Goal: Task Accomplishment & Management: Manage account settings

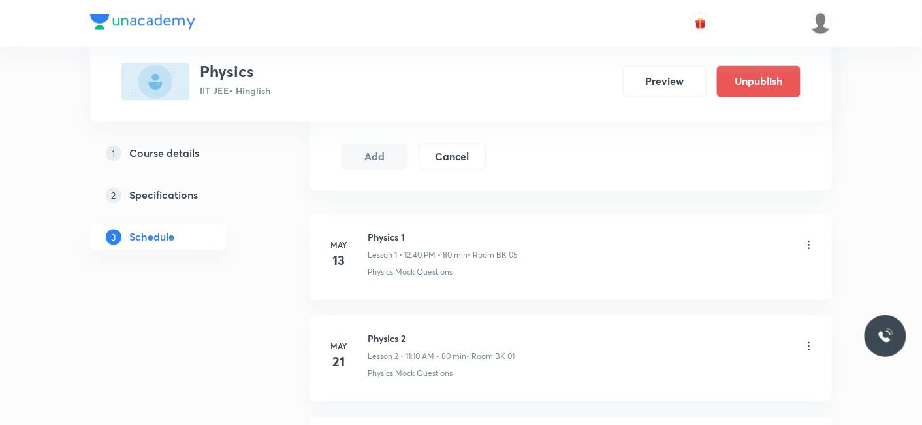
scroll to position [5262, 0]
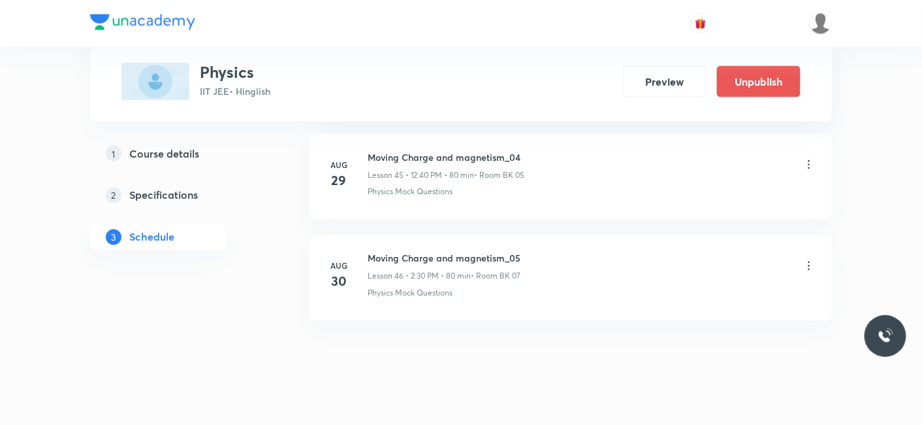
click at [812, 259] on icon at bounding box center [809, 265] width 13 height 13
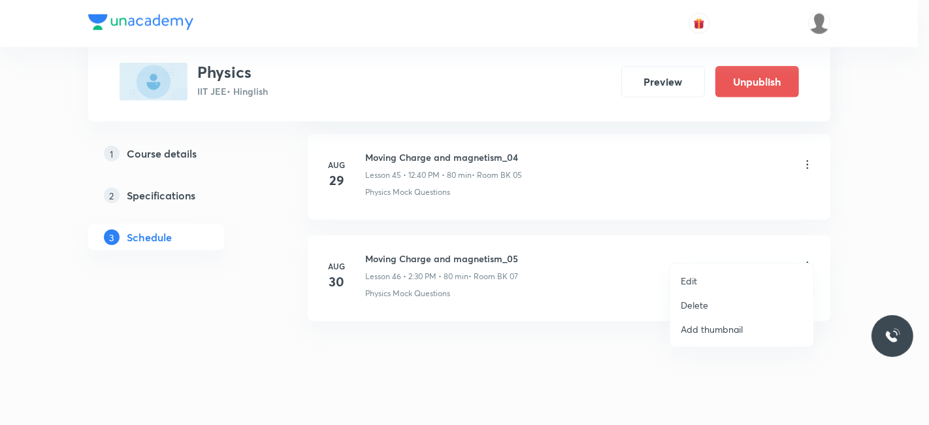
click at [708, 308] on li "Delete" at bounding box center [741, 305] width 143 height 24
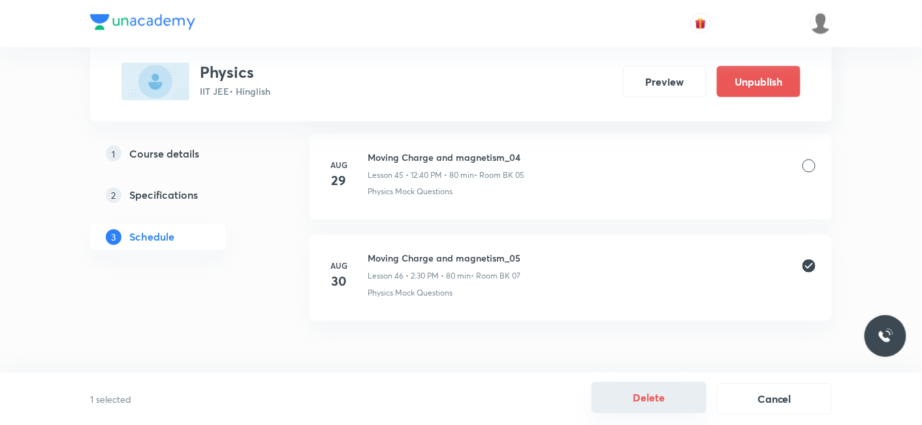
click at [653, 396] on button "Delete" at bounding box center [649, 397] width 115 height 31
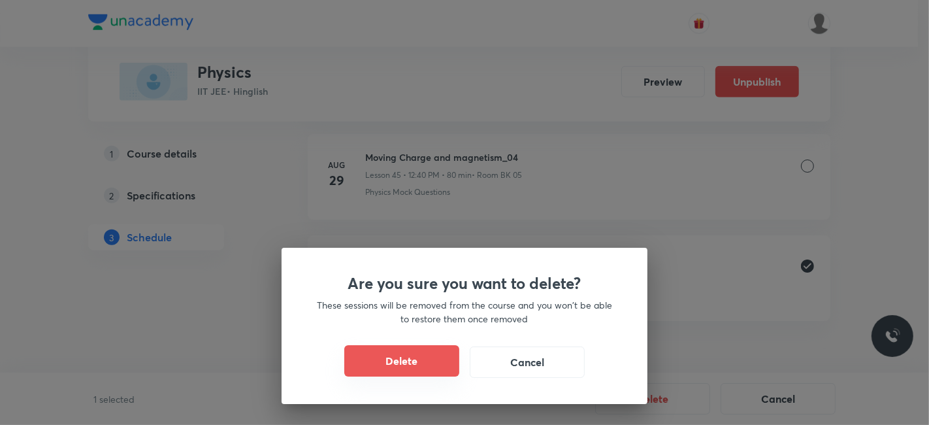
click at [392, 370] on button "Delete" at bounding box center [401, 360] width 115 height 31
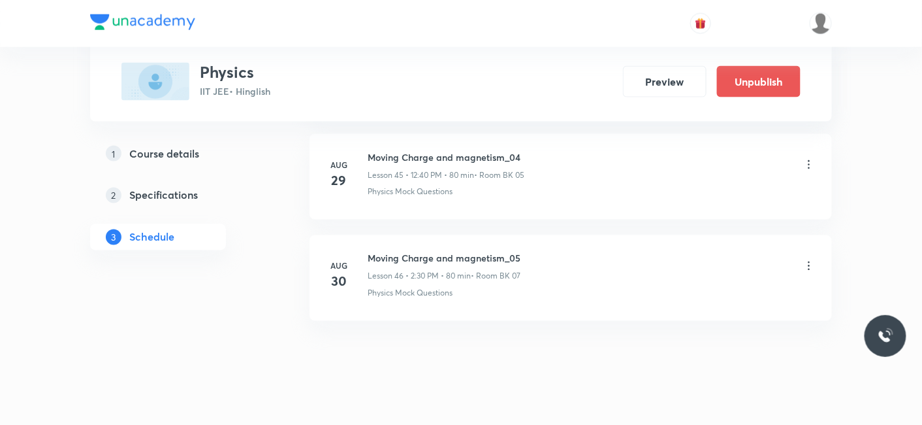
scroll to position [5161, 0]
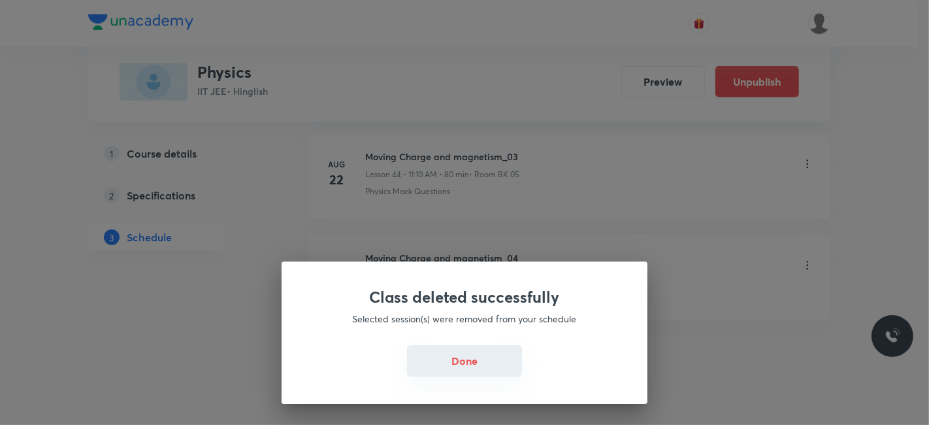
click at [448, 359] on button "Done" at bounding box center [464, 360] width 115 height 31
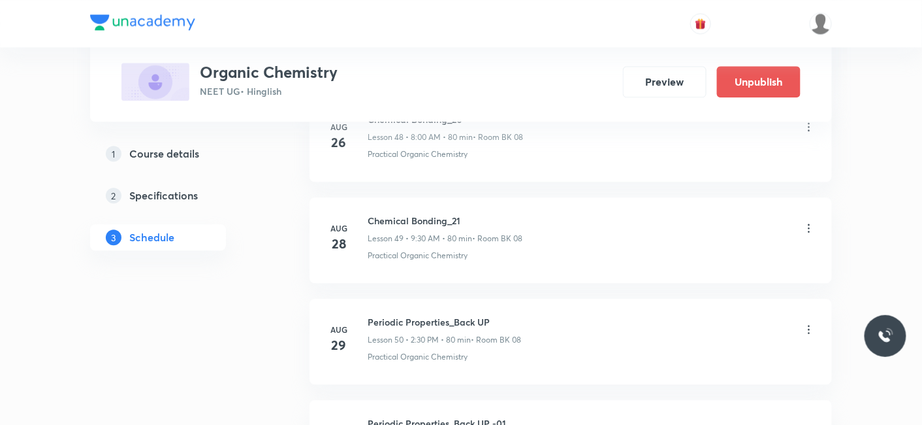
scroll to position [5766, 0]
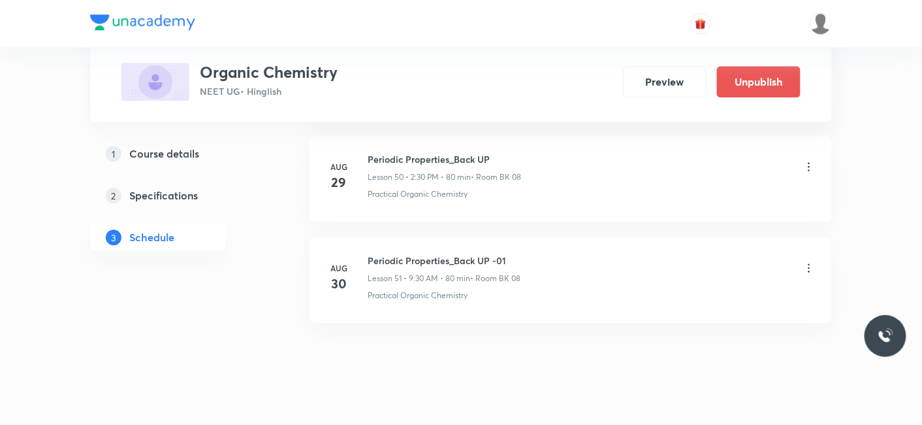
click at [370, 253] on h6 "Periodic Properties_Back UP -01" at bounding box center [444, 260] width 153 height 14
drag, startPoint x: 368, startPoint y: 238, endPoint x: 545, endPoint y: 234, distance: 177.8
click at [545, 253] on div "Periodic Properties_Back UP -01 Lesson 51 • 9:30 AM • 80 min • Room BK 08" at bounding box center [592, 268] width 448 height 31
copy h6 "Periodic Properties_Back UP -01"
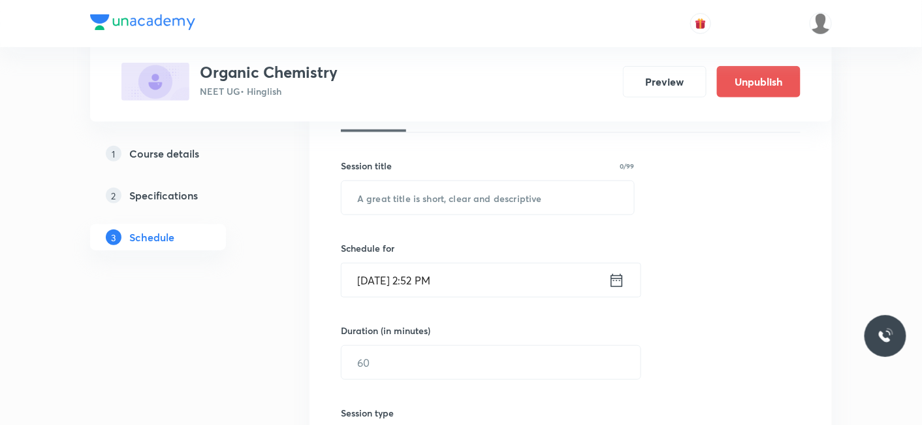
scroll to position [69, 0]
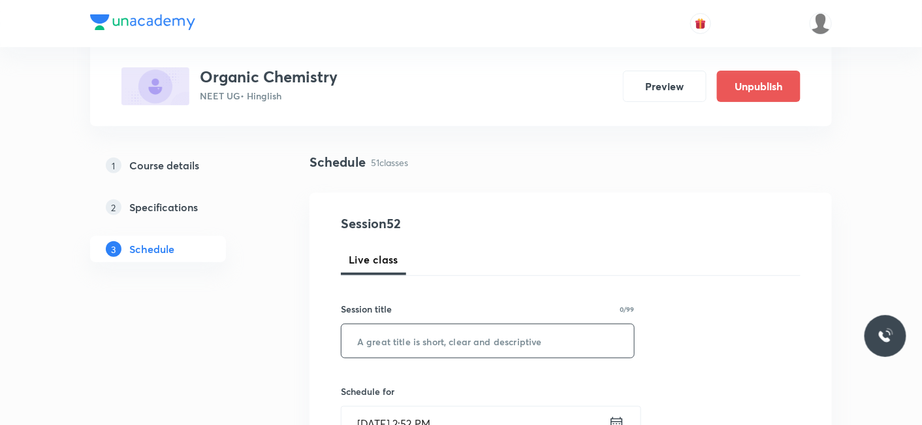
click at [459, 334] on input "text" at bounding box center [488, 340] width 293 height 33
paste input "Periodic Properties_Back UP -01"
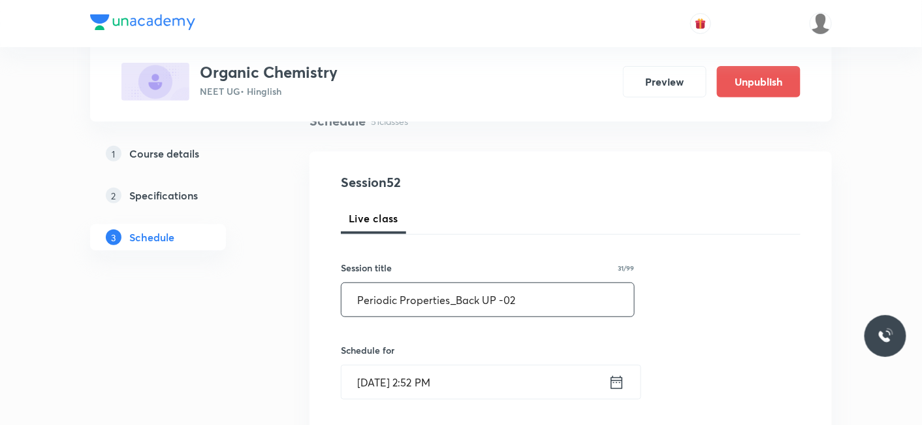
scroll to position [142, 0]
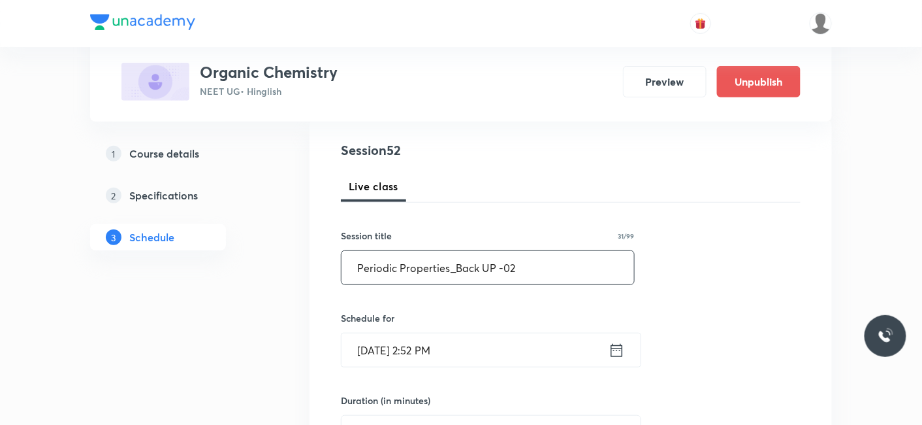
type input "Periodic Properties_Back UP -02"
click at [481, 346] on input "Aug 30, 2025, 2:52 PM" at bounding box center [475, 349] width 267 height 33
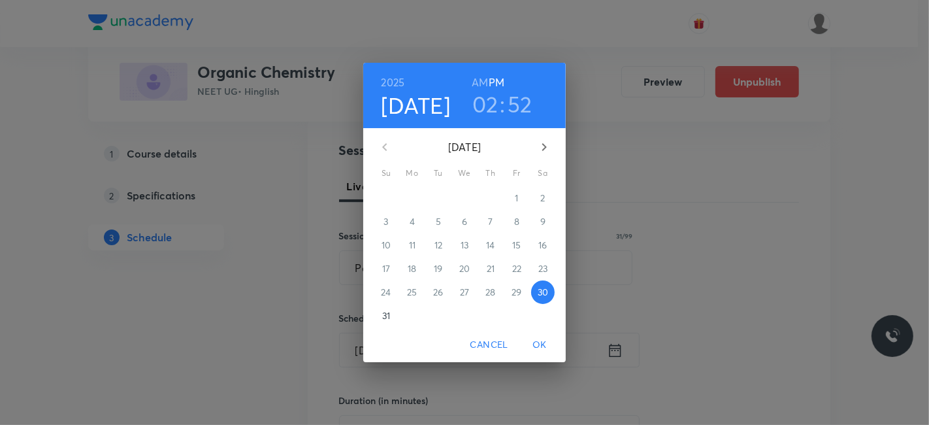
click at [524, 101] on h3 "52" at bounding box center [520, 103] width 25 height 27
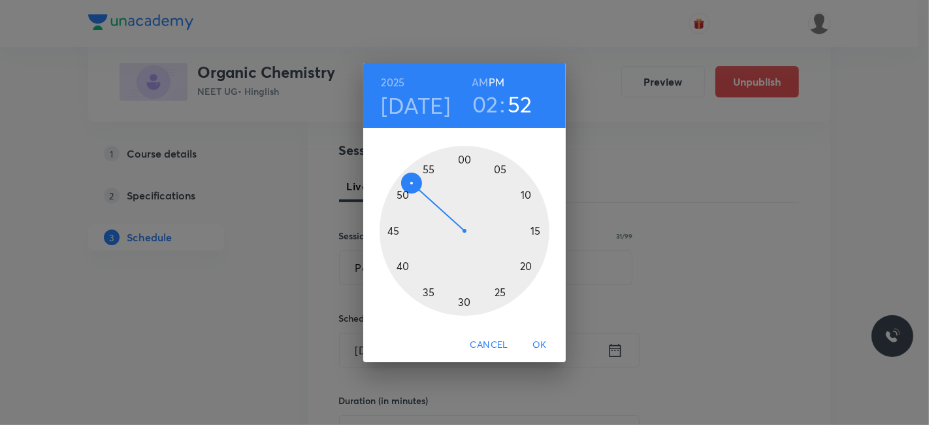
click at [467, 157] on div at bounding box center [465, 231] width 170 height 170
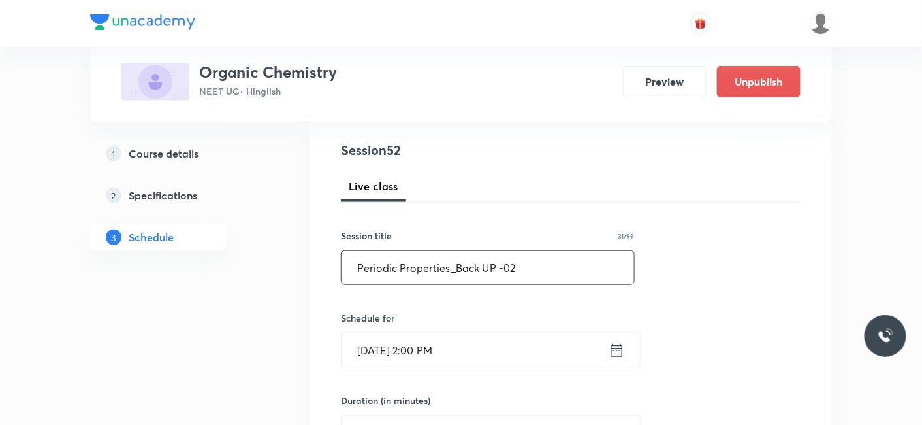
click at [463, 268] on input "Periodic Properties_Back UP -02" at bounding box center [488, 267] width 293 height 33
click at [446, 346] on input "[DATE] 2:00 PM" at bounding box center [475, 349] width 267 height 33
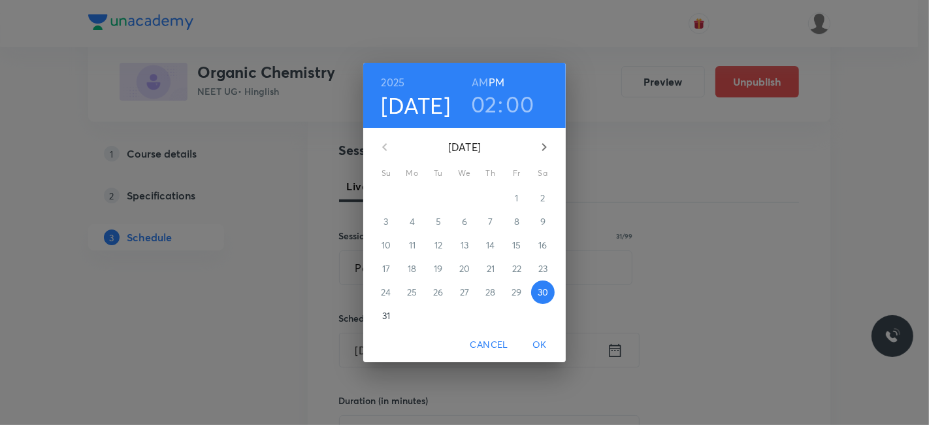
click at [476, 106] on h3 "02" at bounding box center [484, 103] width 26 height 27
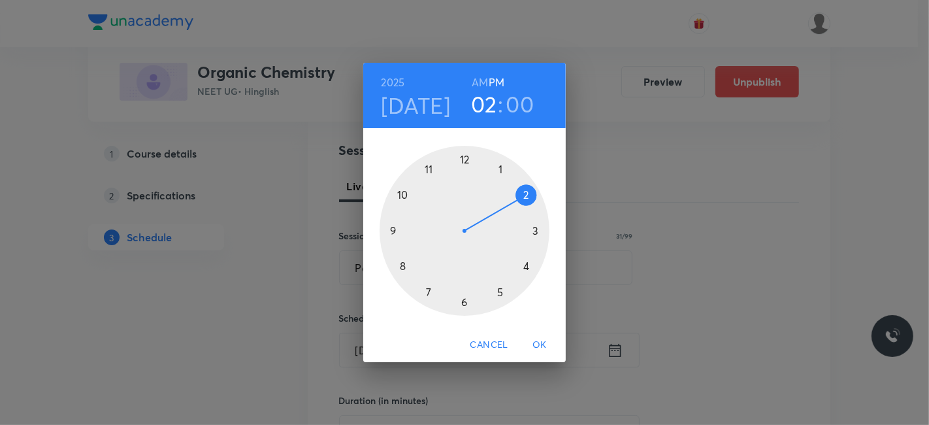
click at [533, 231] on div at bounding box center [465, 231] width 170 height 170
click at [534, 344] on span "OK" at bounding box center [539, 344] width 31 height 16
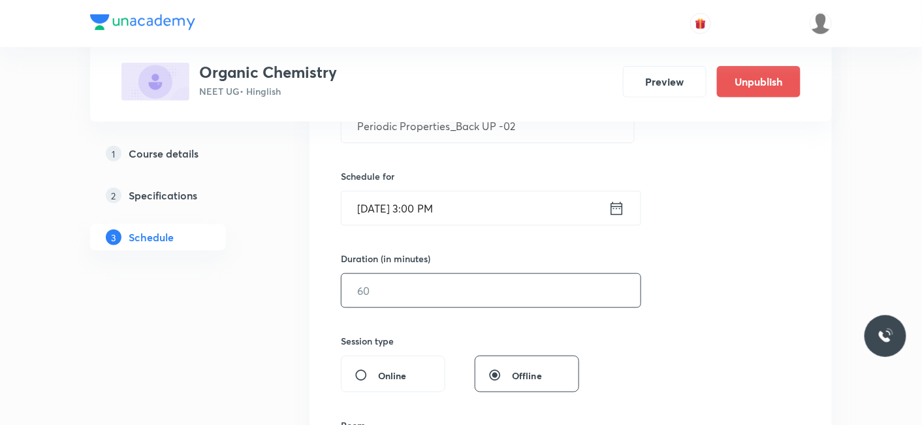
scroll to position [287, 0]
click at [411, 270] on input "text" at bounding box center [491, 286] width 299 height 33
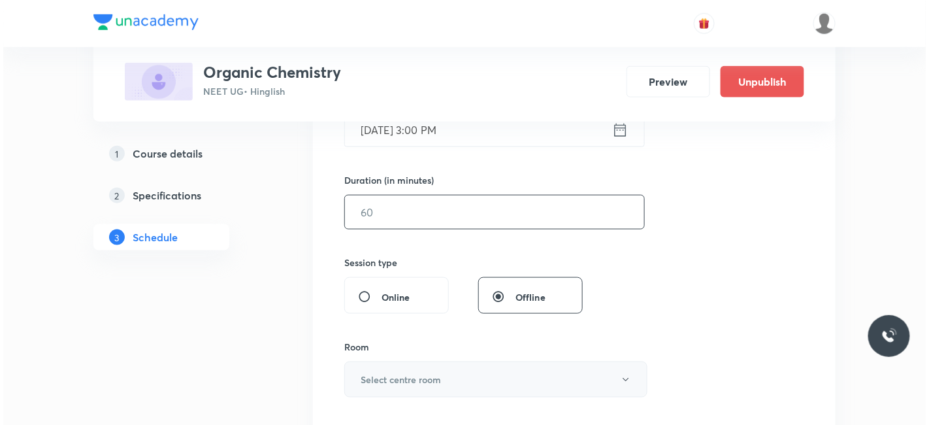
scroll to position [432, 0]
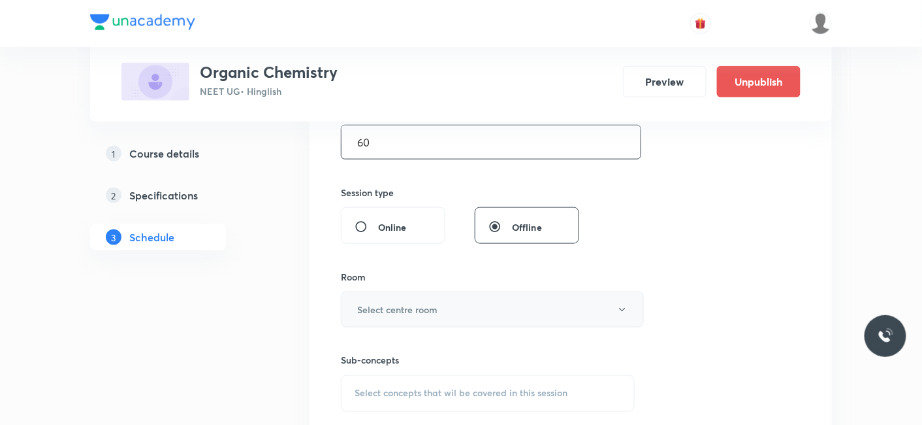
type input "60"
click at [408, 302] on h6 "Select centre room" at bounding box center [397, 309] width 80 height 14
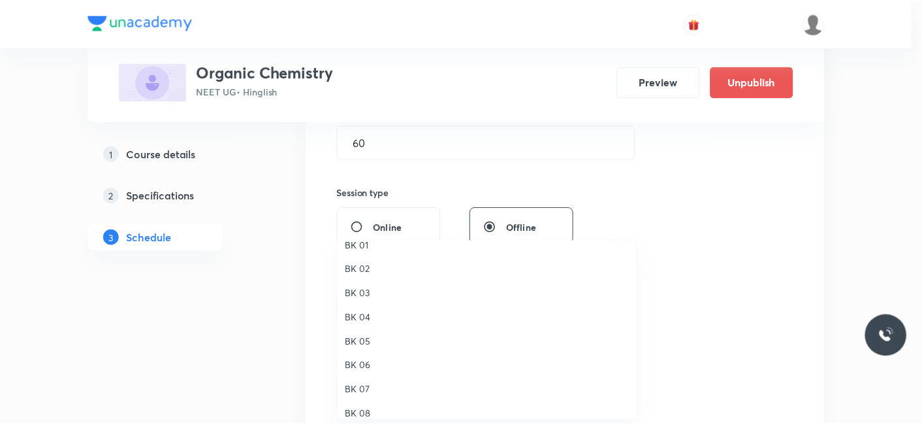
scroll to position [24, 0]
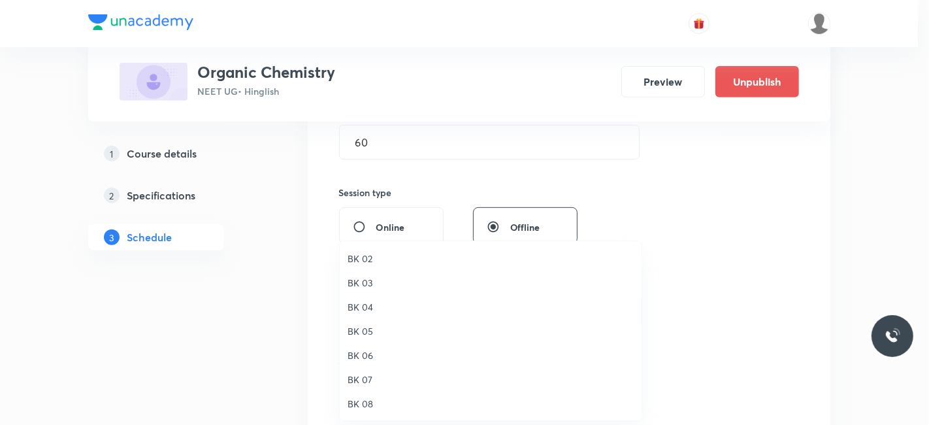
click at [369, 402] on span "BK 08" at bounding box center [491, 404] width 286 height 14
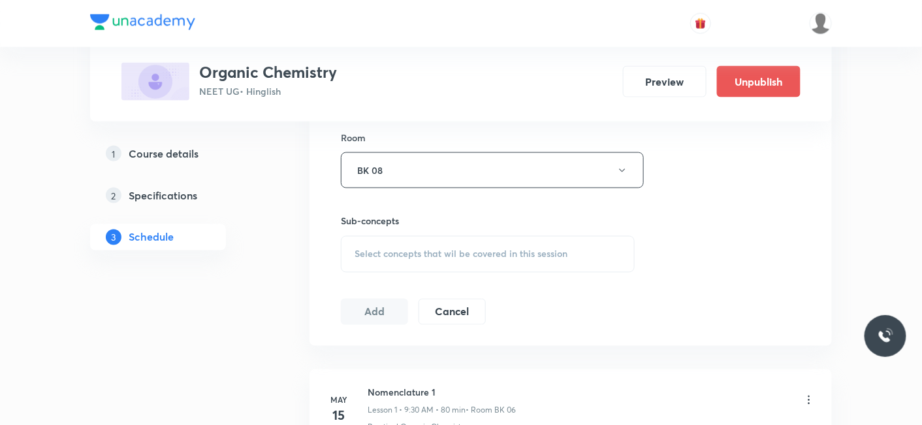
scroll to position [577, 0]
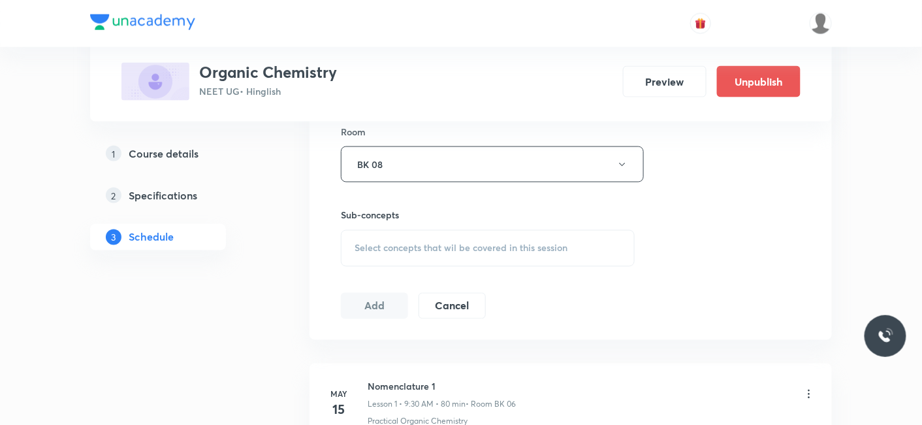
click at [427, 245] on span "Select concepts that wil be covered in this session" at bounding box center [461, 248] width 213 height 10
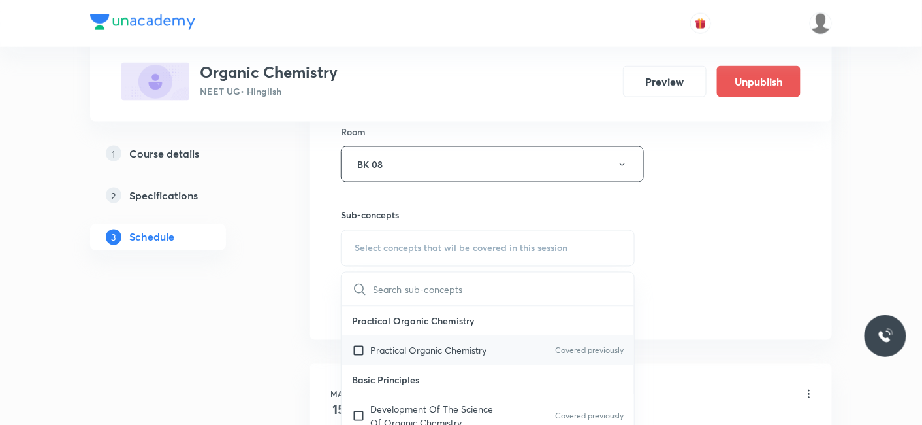
click at [419, 348] on p "Practical Organic Chemistry" at bounding box center [428, 351] width 116 height 14
checkbox input "true"
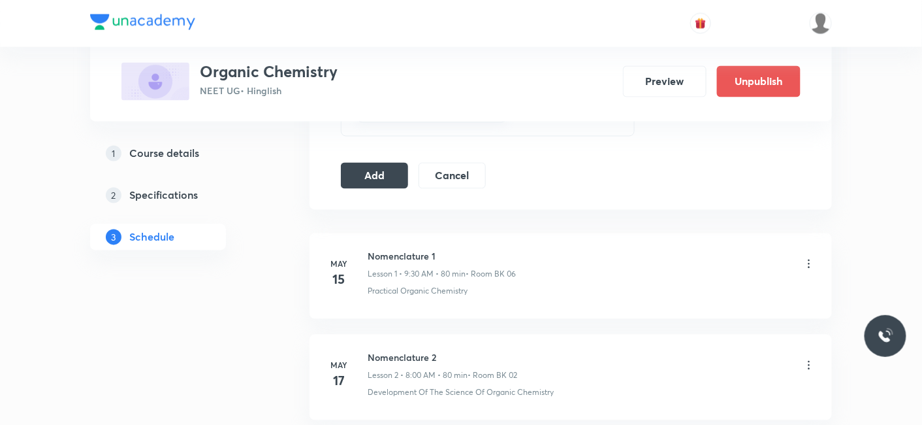
scroll to position [722, 0]
click at [371, 175] on button "Add" at bounding box center [374, 174] width 67 height 26
click at [391, 180] on button "Add" at bounding box center [374, 174] width 67 height 26
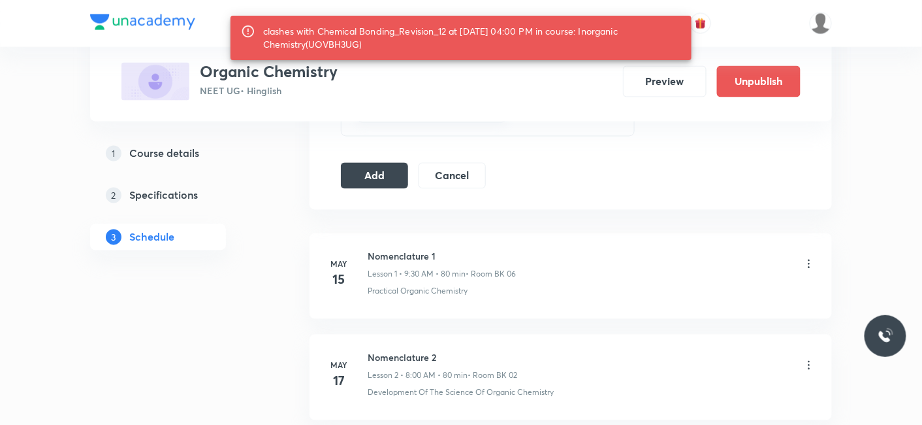
drag, startPoint x: 312, startPoint y: 44, endPoint x: 358, endPoint y: 44, distance: 46.4
click at [358, 44] on div "clashes with Chemical Bonding_Revision_12 at 30 Aug 2025 04:00 PM in course: In…" at bounding box center [472, 38] width 418 height 37
copy div "UOVBH3UG"
click at [461, 77] on div "Organic Chemistry NEET UG • Hinglish Preview Unpublish" at bounding box center [461, 82] width 679 height 38
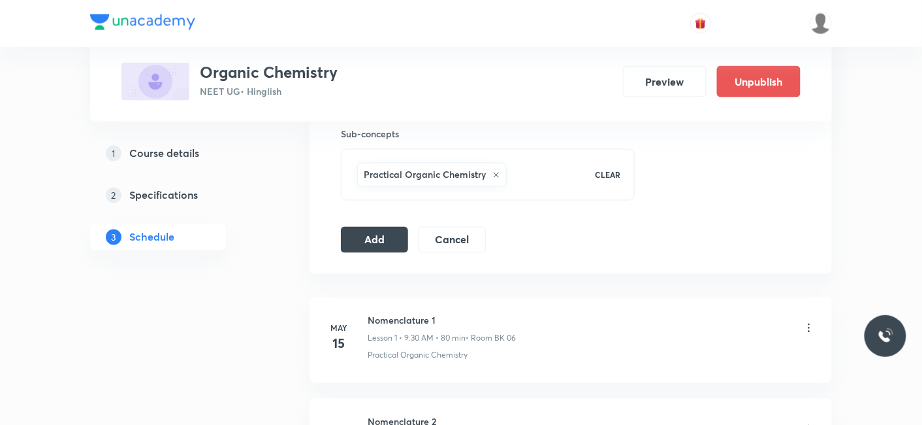
scroll to position [577, 0]
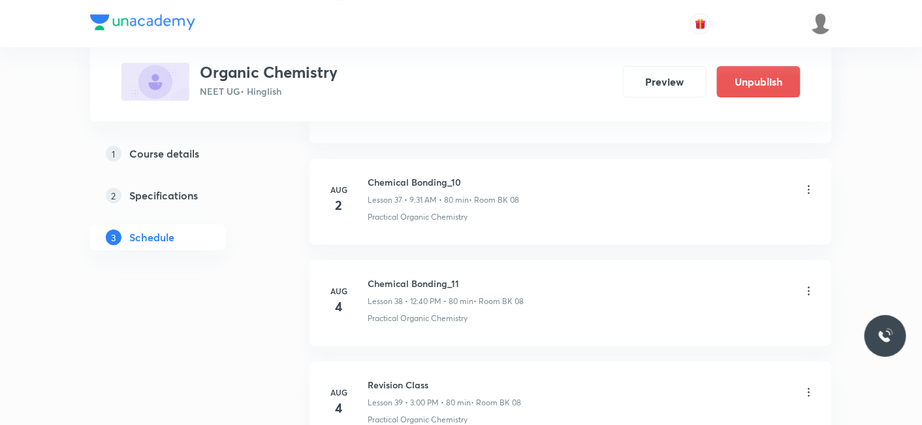
scroll to position [5766, 0]
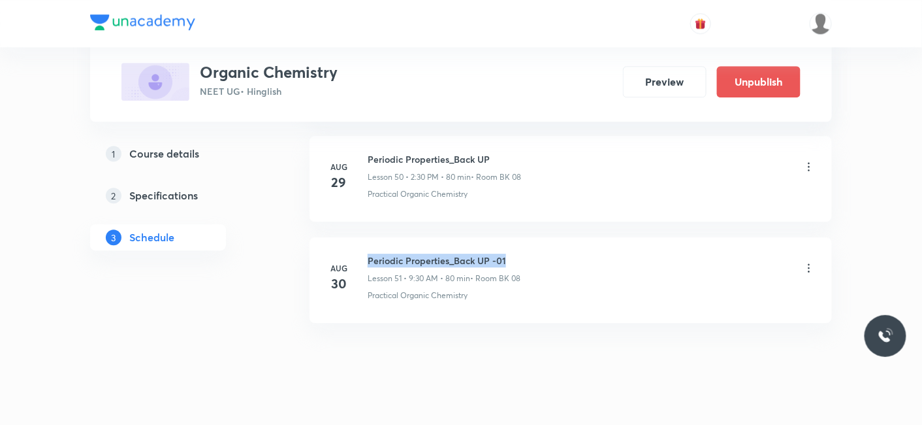
drag, startPoint x: 368, startPoint y: 239, endPoint x: 524, endPoint y: 237, distance: 156.1
click at [524, 253] on div "Periodic Properties_Back UP -01 Lesson 51 • 9:30 AM • 80 min • Room BK 08" at bounding box center [592, 268] width 448 height 31
copy h6 "Periodic Properties_Back UP -01"
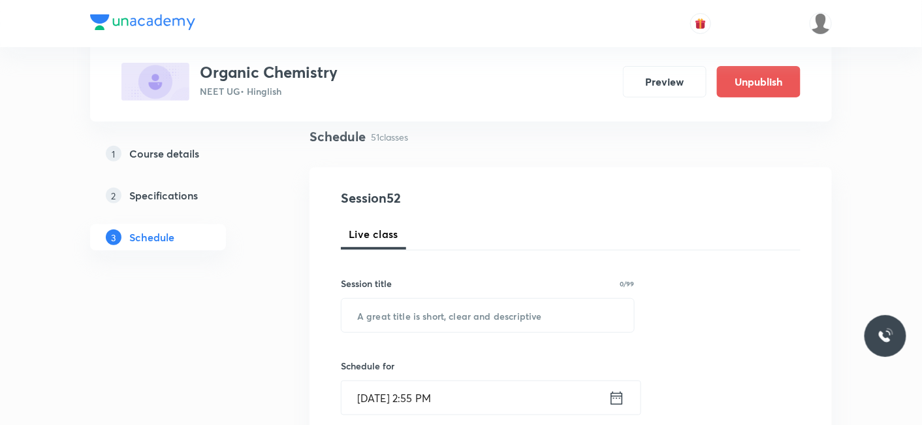
scroll to position [145, 0]
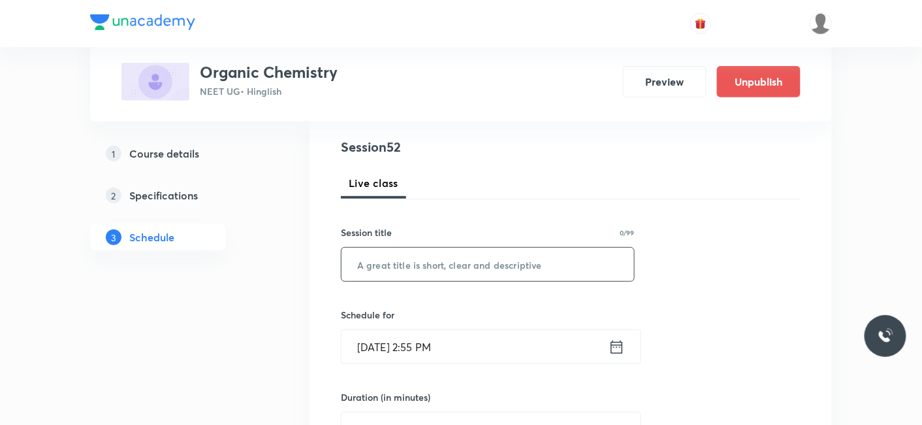
click at [399, 271] on input "text" at bounding box center [488, 264] width 293 height 33
paste input "Periodic Properties_Back UP -01"
type input "Periodic Properties_Back UP -02"
click at [420, 340] on input "[DATE] 2:55 PM" at bounding box center [475, 346] width 267 height 33
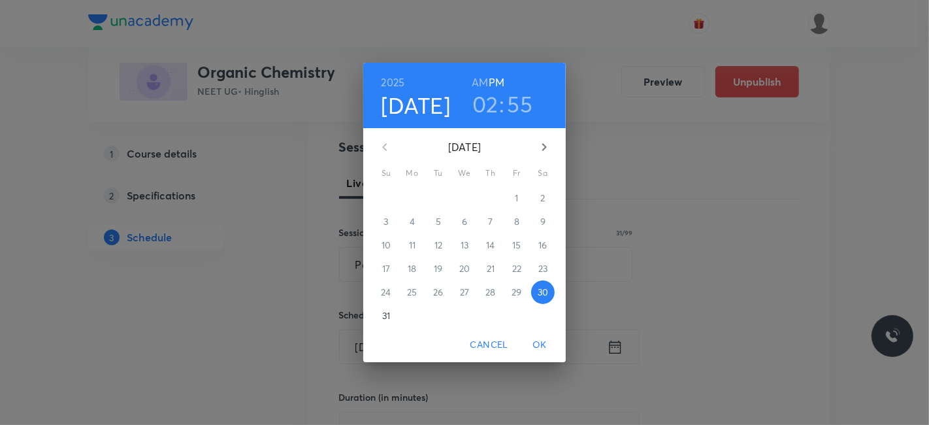
click at [482, 105] on h3 "02" at bounding box center [485, 103] width 26 height 27
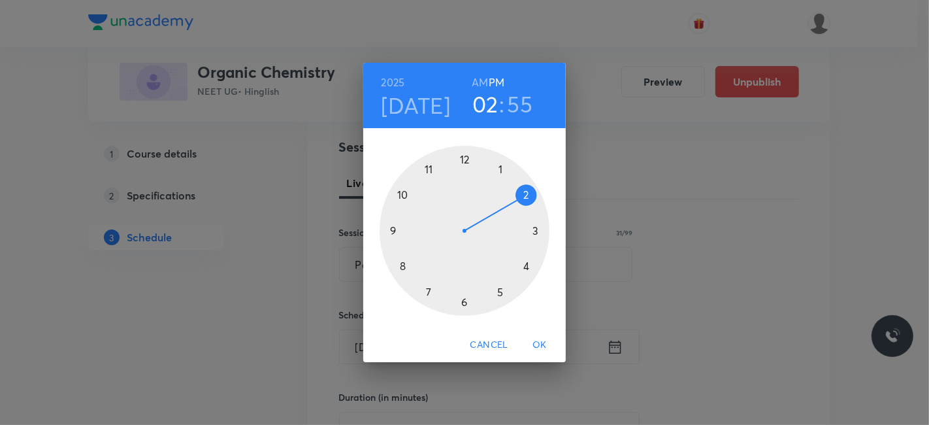
click at [516, 104] on h3 "55" at bounding box center [520, 103] width 25 height 27
click at [464, 159] on div at bounding box center [465, 231] width 170 height 170
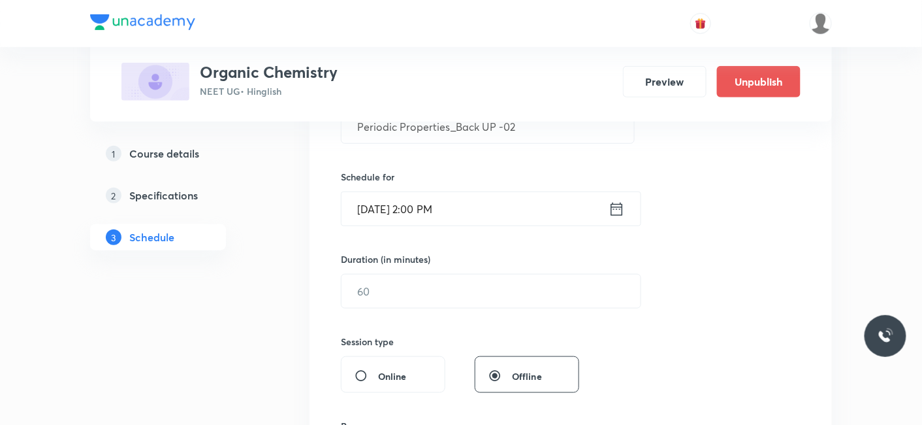
scroll to position [290, 0]
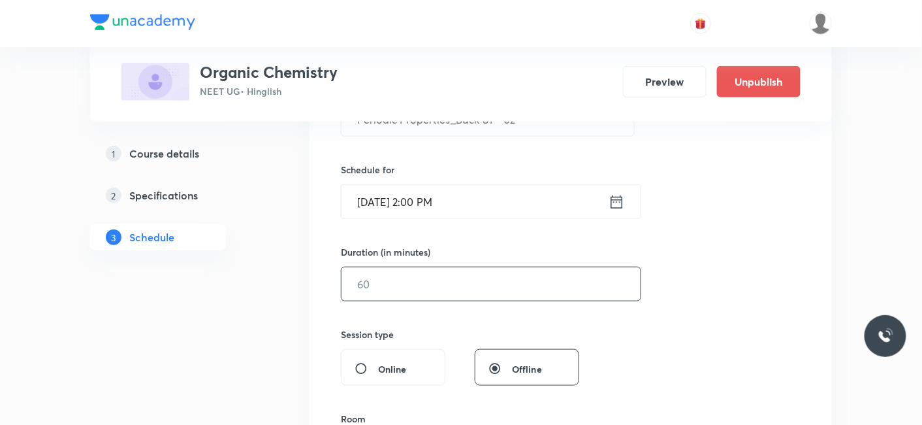
click at [419, 291] on input "text" at bounding box center [491, 283] width 299 height 33
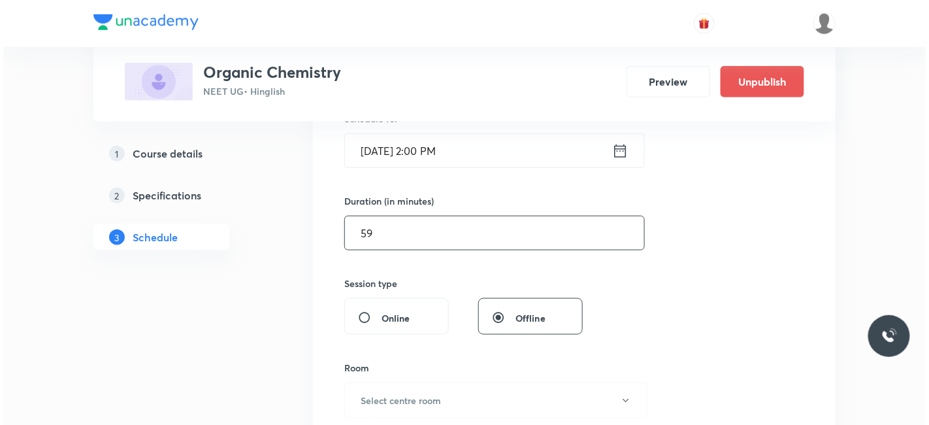
scroll to position [363, 0]
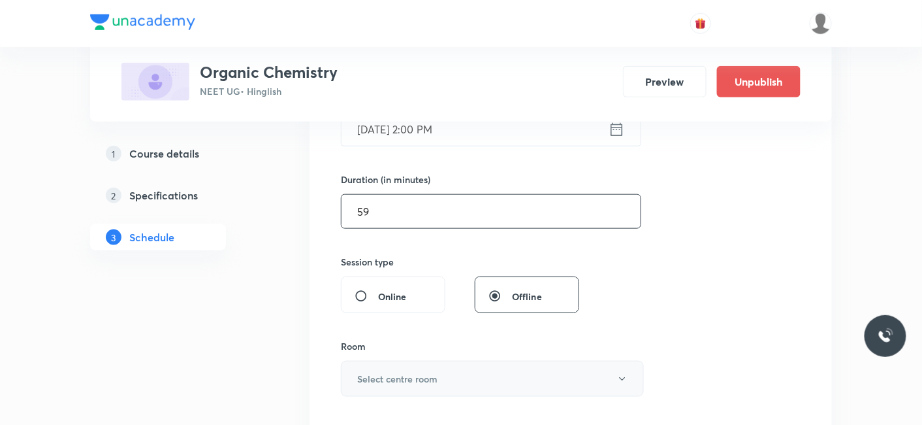
type input "59"
click at [397, 381] on h6 "Select centre room" at bounding box center [397, 379] width 80 height 14
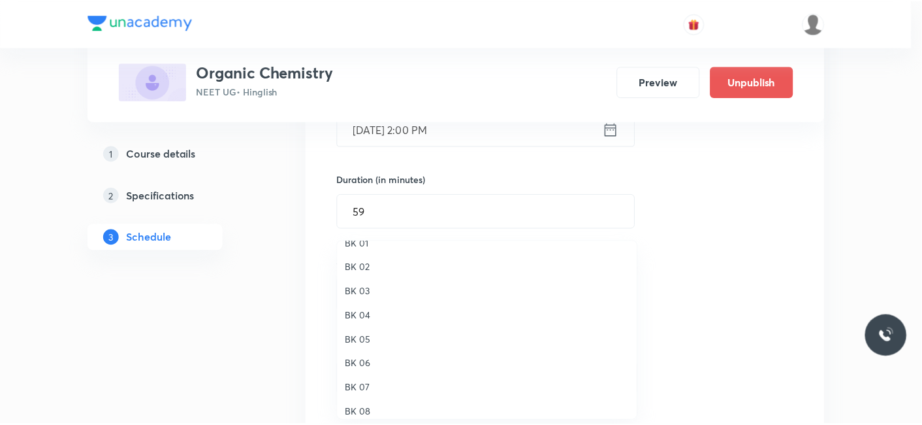
scroll to position [24, 0]
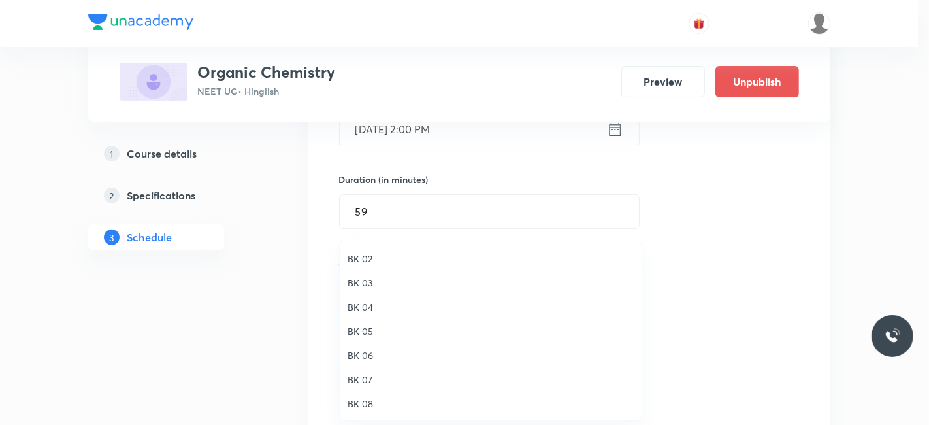
click at [359, 399] on span "BK 08" at bounding box center [491, 404] width 286 height 14
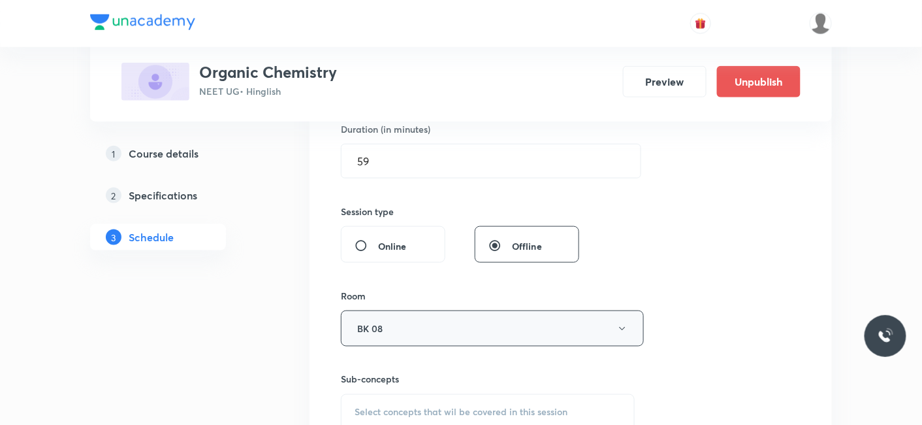
scroll to position [435, 0]
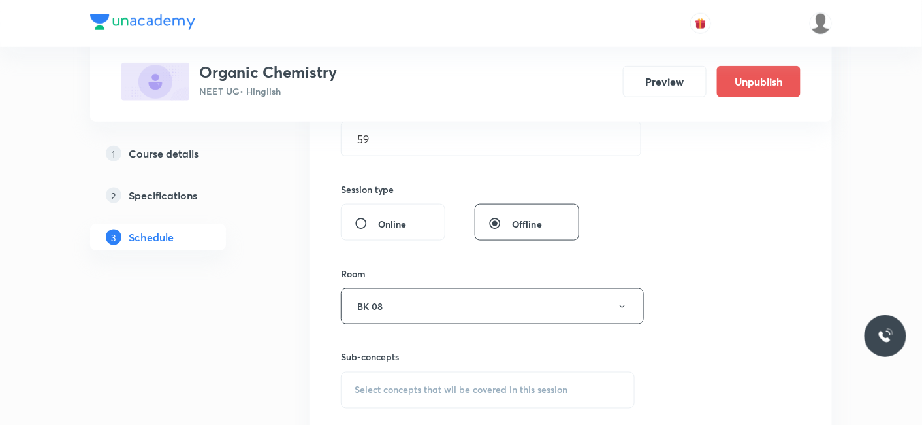
click at [408, 385] on span "Select concepts that wil be covered in this session" at bounding box center [461, 390] width 213 height 10
click at [399, 308] on div "Session 52 Live class Session title 31/99 Periodic Properties_Back UP -02 ​ Sch…" at bounding box center [571, 153] width 460 height 613
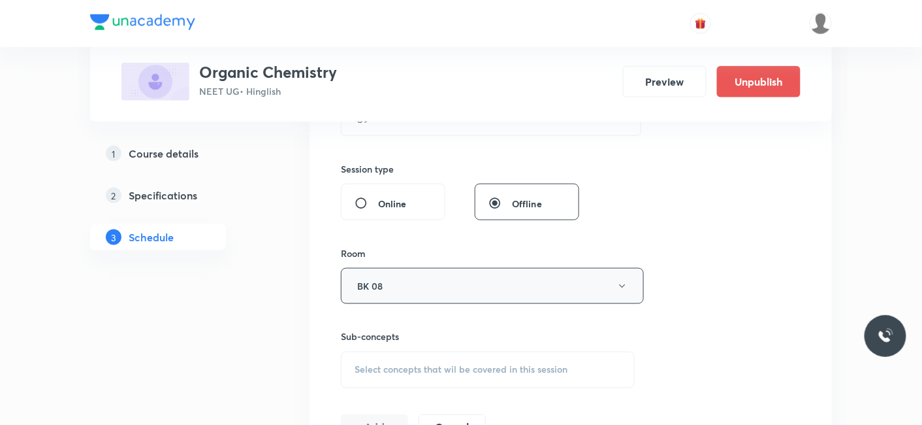
click at [380, 283] on button "BK 08" at bounding box center [492, 286] width 303 height 36
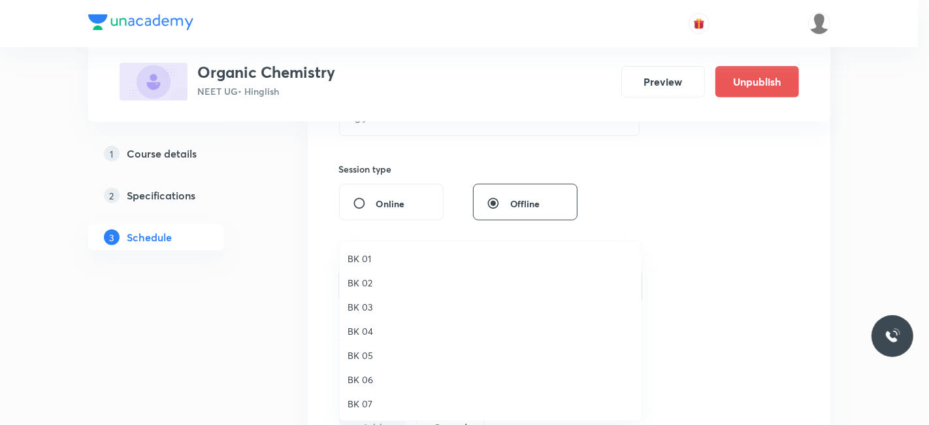
click at [362, 379] on span "BK 06" at bounding box center [491, 379] width 286 height 14
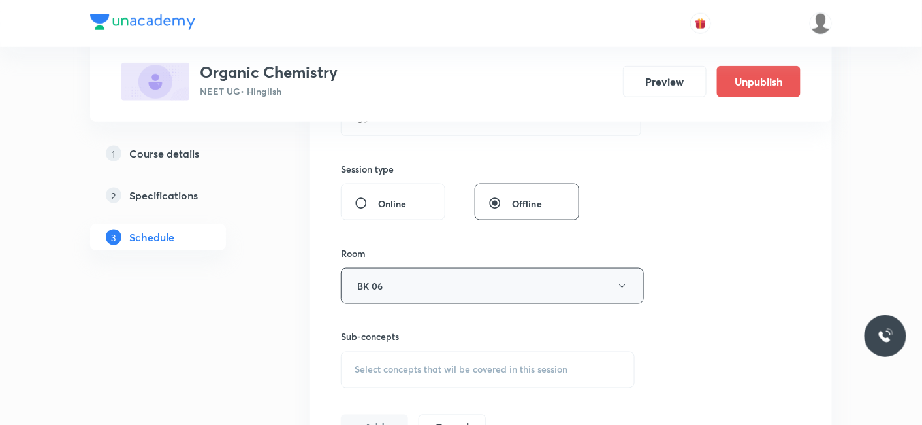
click at [385, 287] on button "BK 06" at bounding box center [492, 286] width 303 height 36
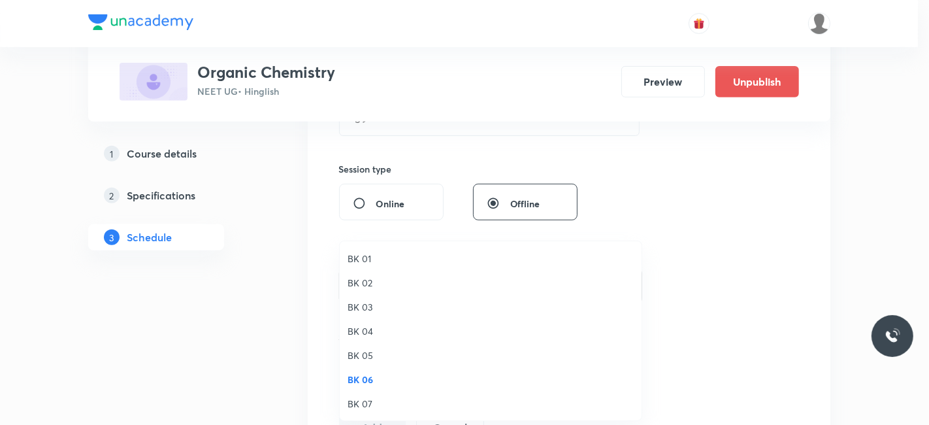
click at [362, 333] on span "BK 04" at bounding box center [491, 331] width 286 height 14
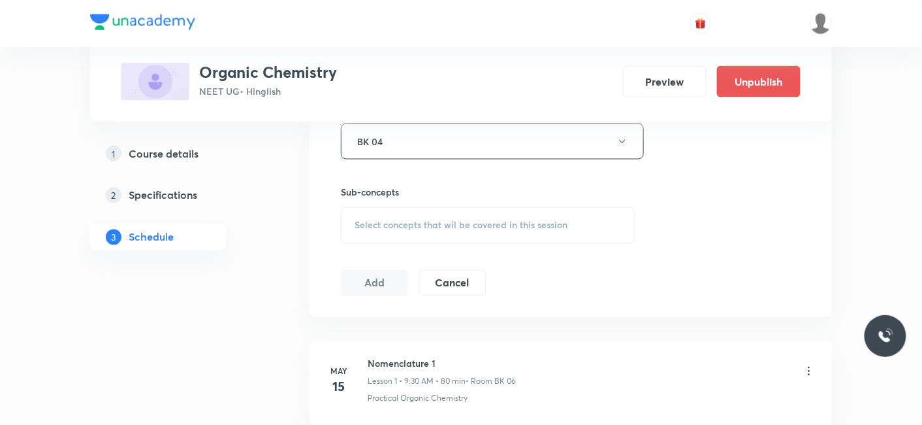
scroll to position [601, 0]
click at [403, 214] on div "Select concepts that wil be covered in this session" at bounding box center [488, 224] width 294 height 37
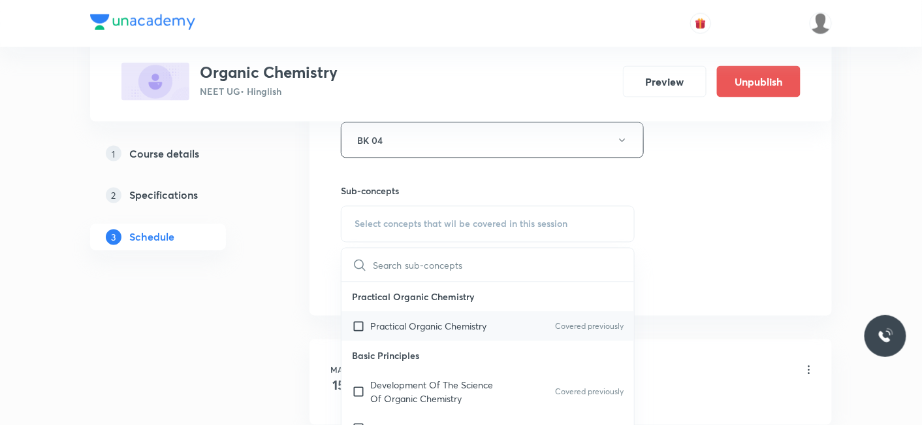
click at [412, 324] on p "Practical Organic Chemistry" at bounding box center [428, 326] width 116 height 14
checkbox input "true"
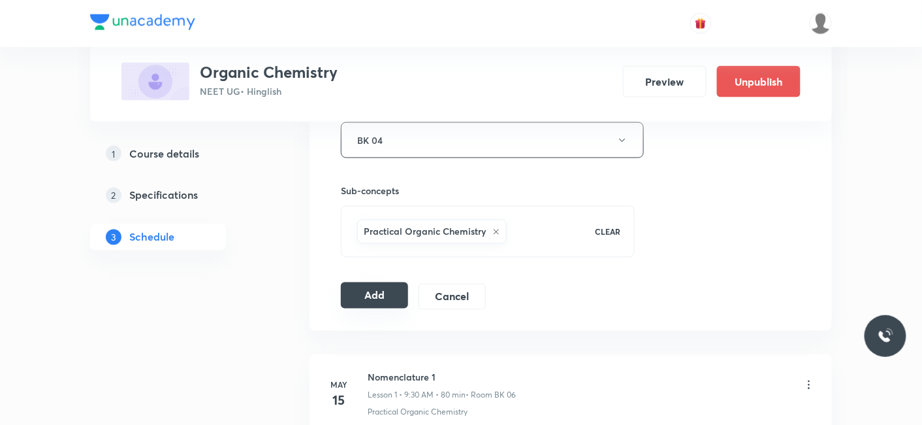
click at [373, 297] on button "Add" at bounding box center [374, 295] width 67 height 26
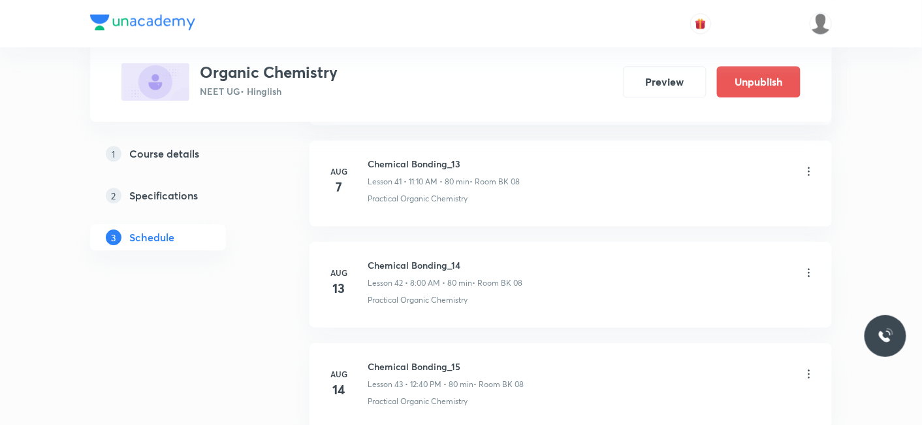
scroll to position [5268, 0]
